Goal: Information Seeking & Learning: Learn about a topic

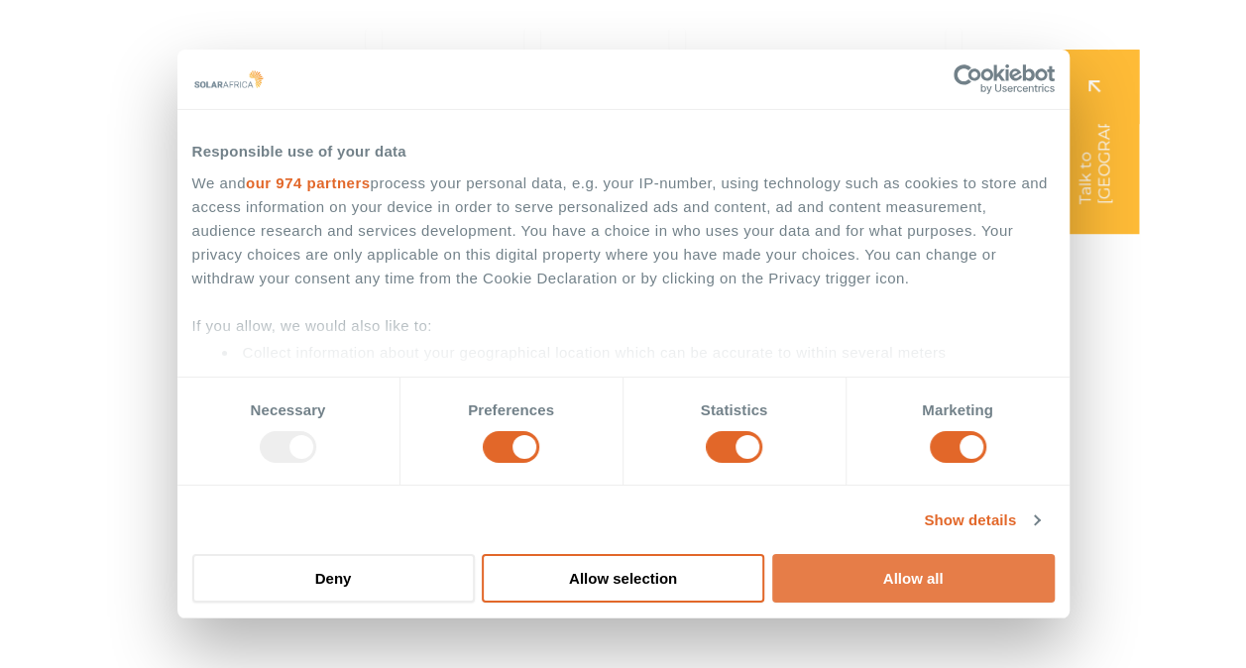
click at [854, 572] on button "Allow all" at bounding box center [913, 578] width 282 height 49
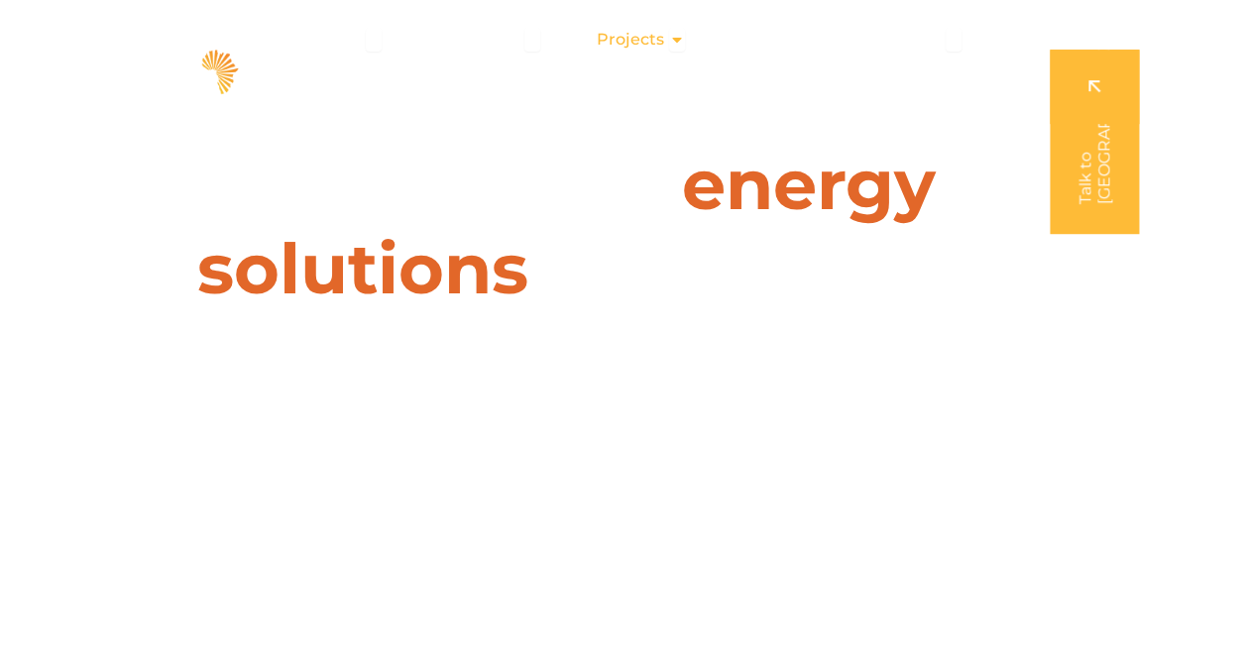
click at [653, 55] on div "Projects Close Projects Open Projects" at bounding box center [641, 40] width 120 height 40
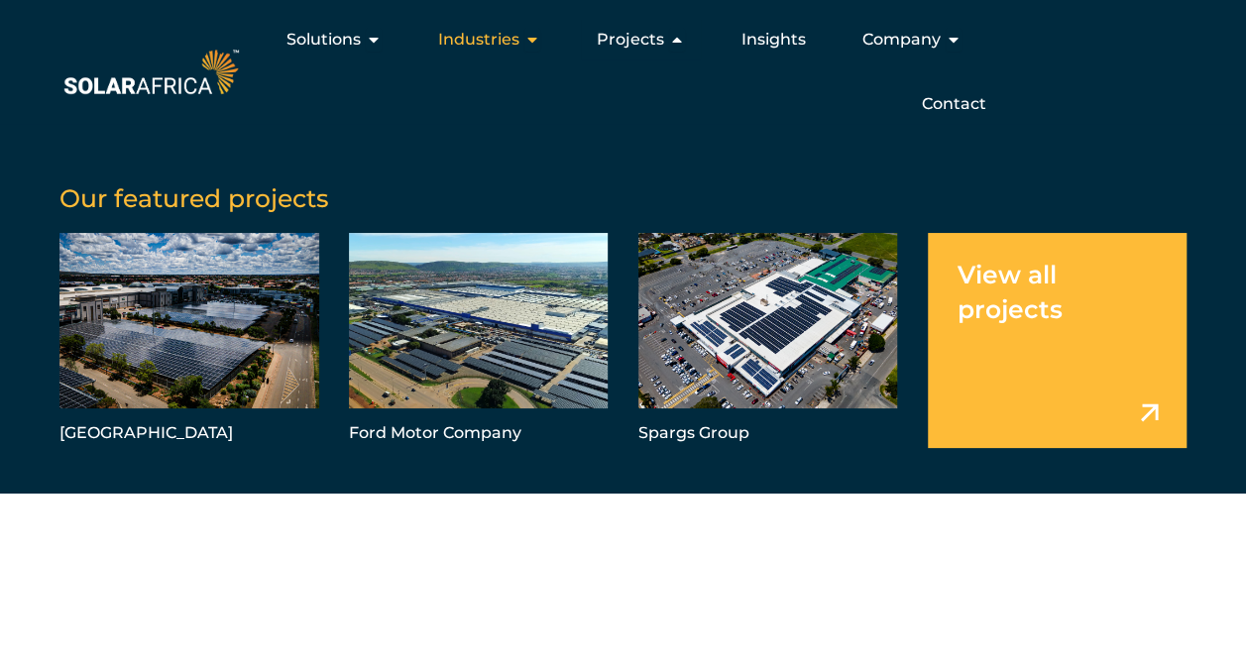
click at [512, 35] on span "Industries" at bounding box center [478, 40] width 81 height 24
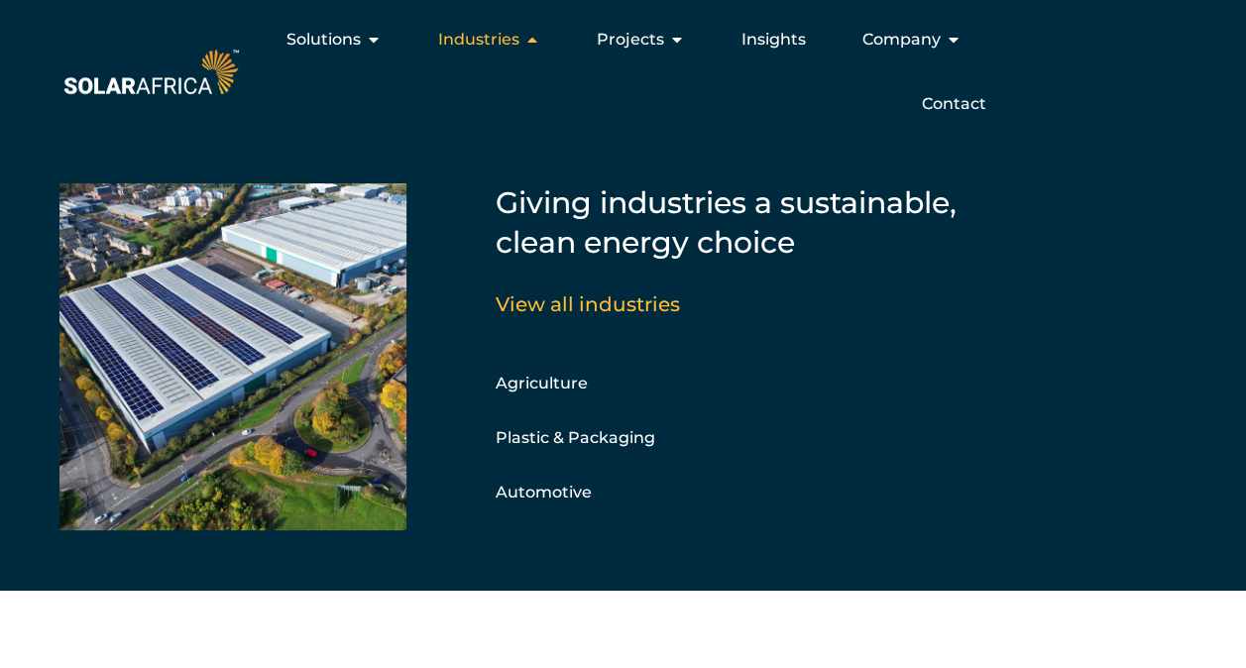
click at [512, 35] on span "Industries" at bounding box center [478, 40] width 81 height 24
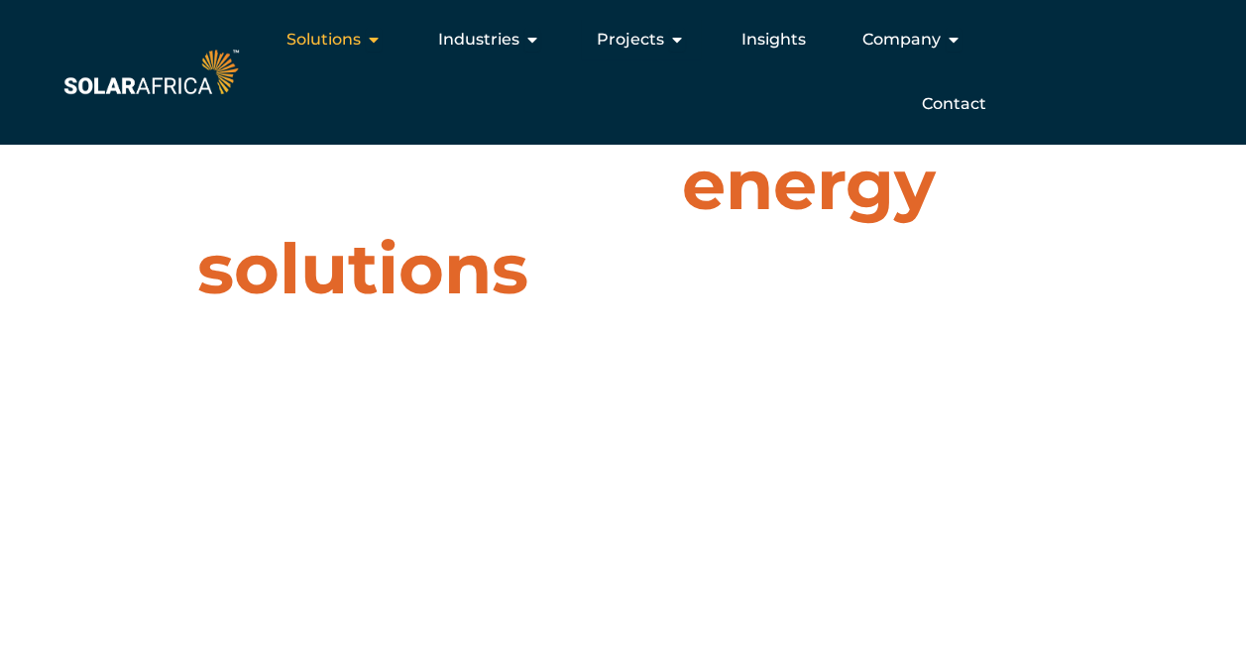
click at [329, 37] on span "Solutions" at bounding box center [323, 40] width 74 height 24
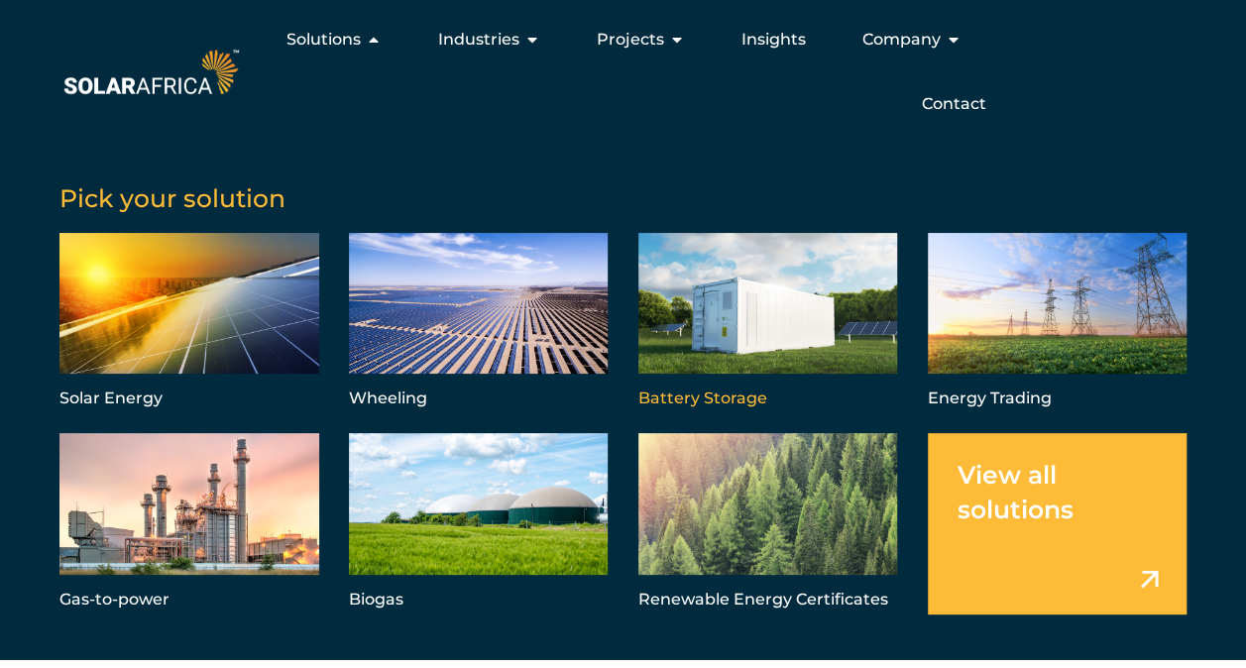
click at [787, 333] on link "Menu" at bounding box center [768, 323] width 260 height 180
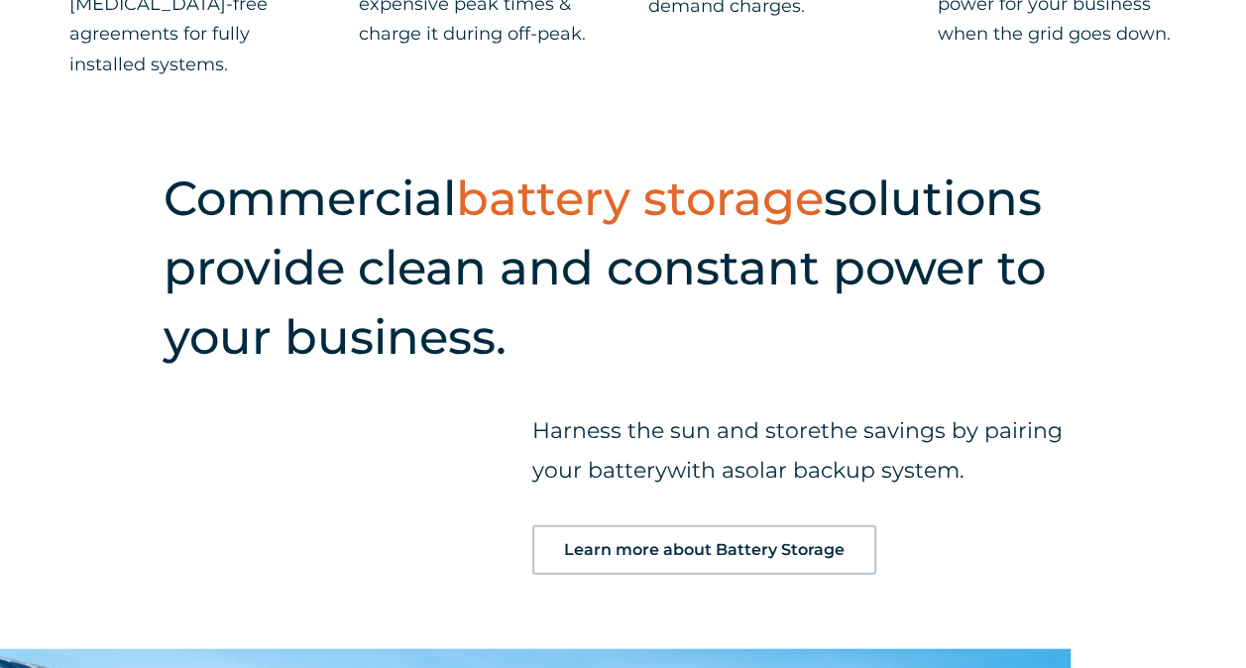
scroll to position [1903, 0]
